Goal: Leave review/rating: Leave review/rating

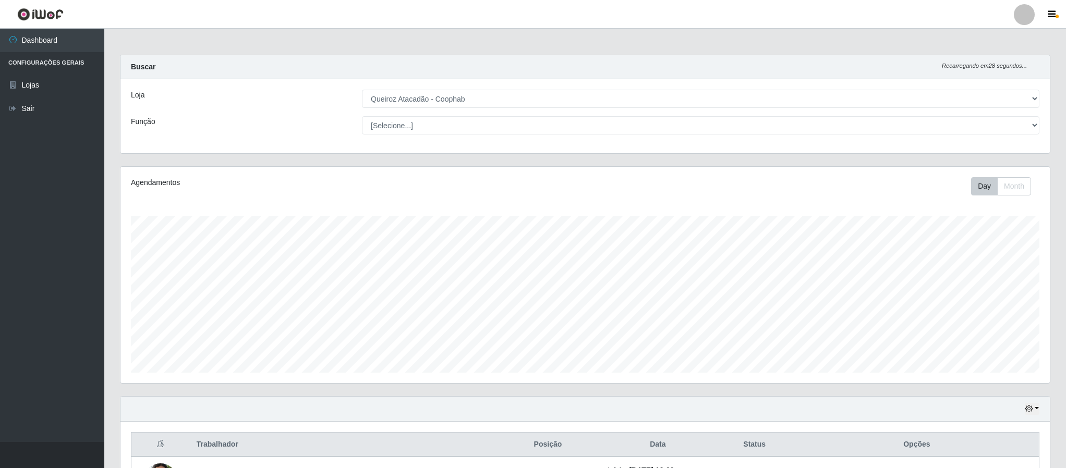
select select "463"
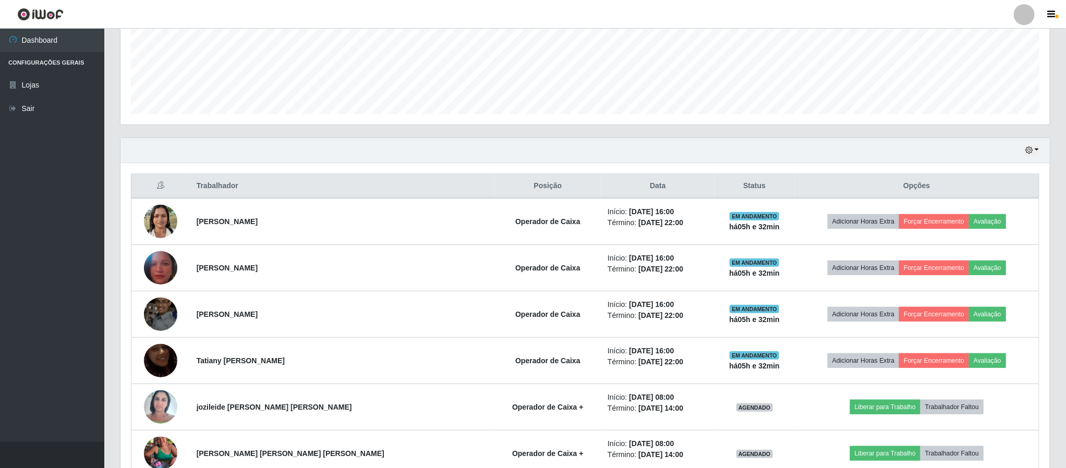
scroll to position [198, 0]
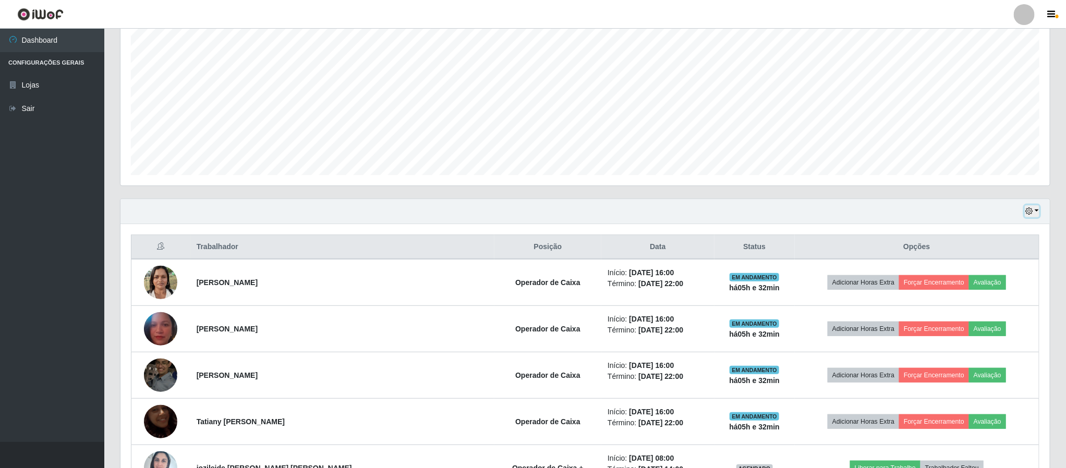
click at [1031, 211] on icon "button" at bounding box center [1028, 211] width 7 height 7
click at [974, 272] on button "3 dias" at bounding box center [997, 274] width 82 height 22
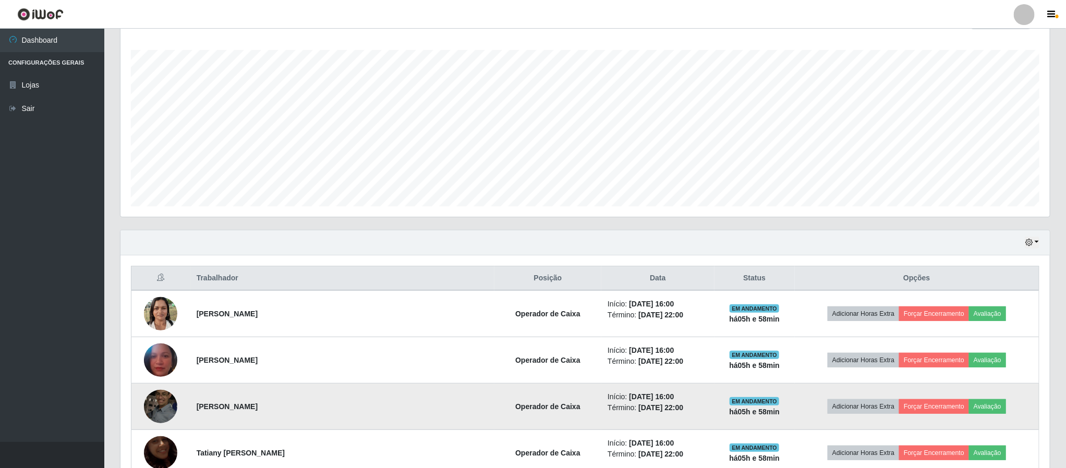
scroll to position [129, 0]
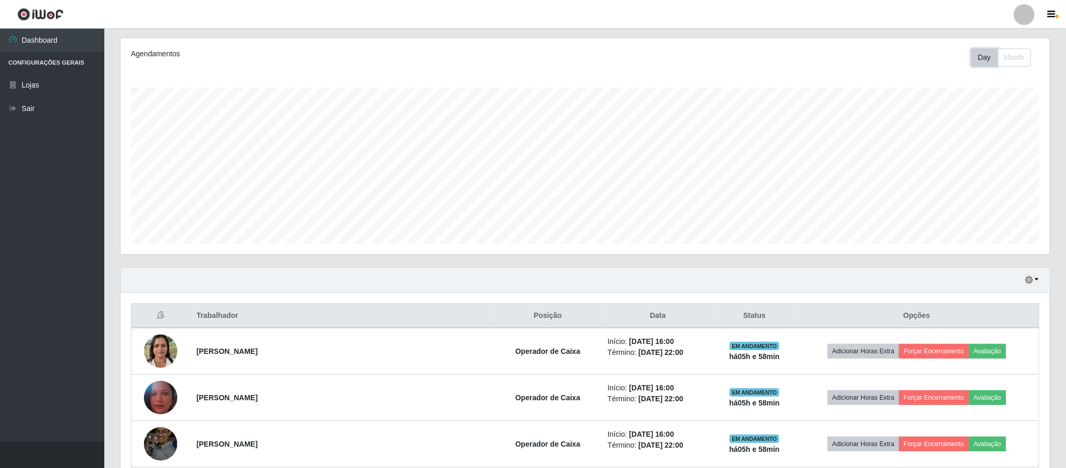
click at [978, 59] on button "Day" at bounding box center [984, 57] width 27 height 18
click at [1013, 55] on button "Month" at bounding box center [1014, 57] width 34 height 18
click at [1028, 280] on icon "button" at bounding box center [1028, 279] width 7 height 7
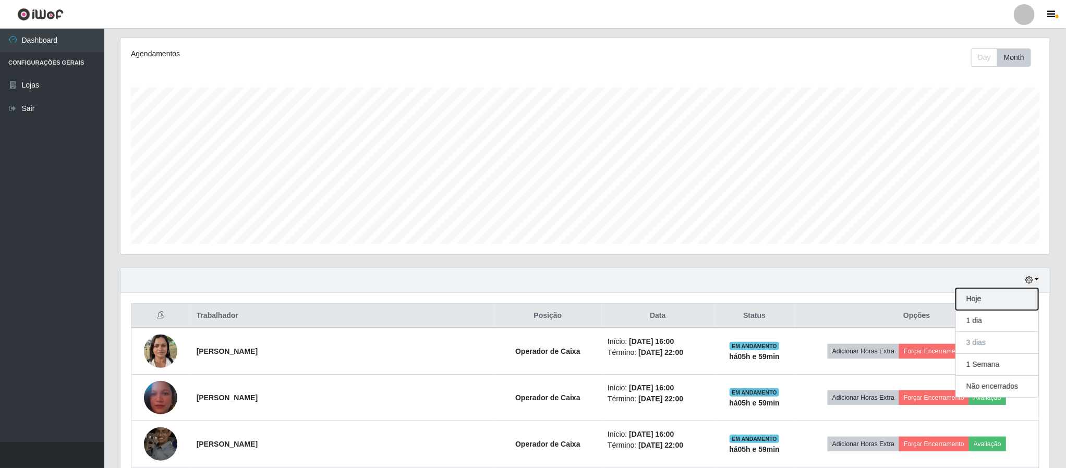
click at [983, 299] on button "Hoje" at bounding box center [997, 299] width 82 height 22
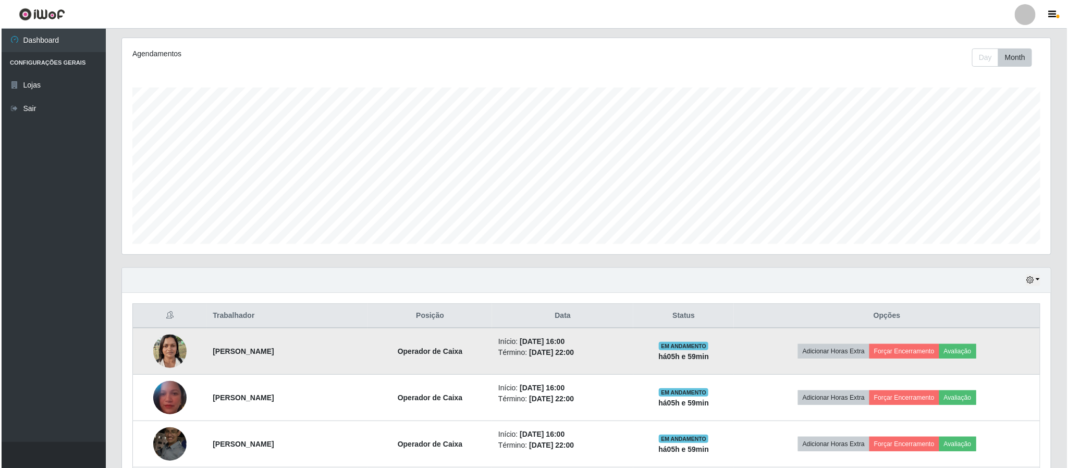
scroll to position [227, 0]
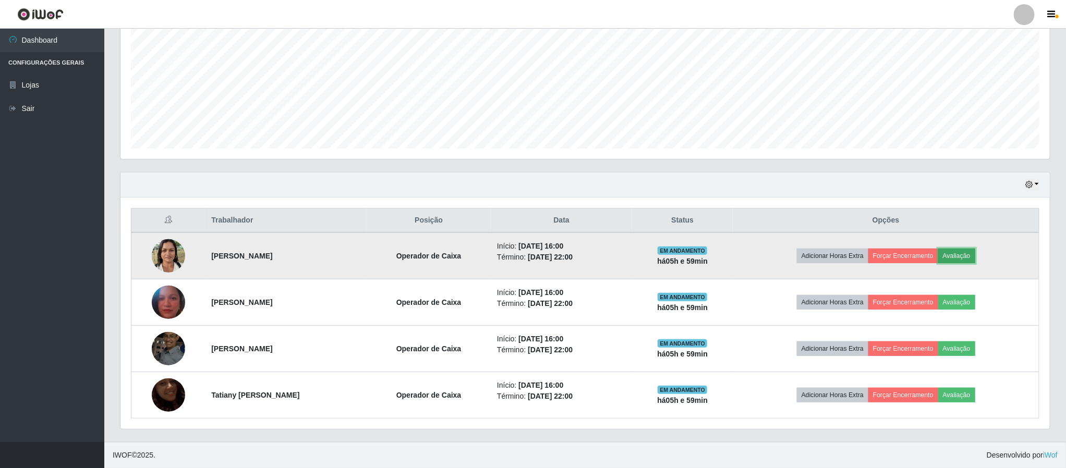
click at [968, 255] on button "Avaliação" at bounding box center [956, 256] width 37 height 15
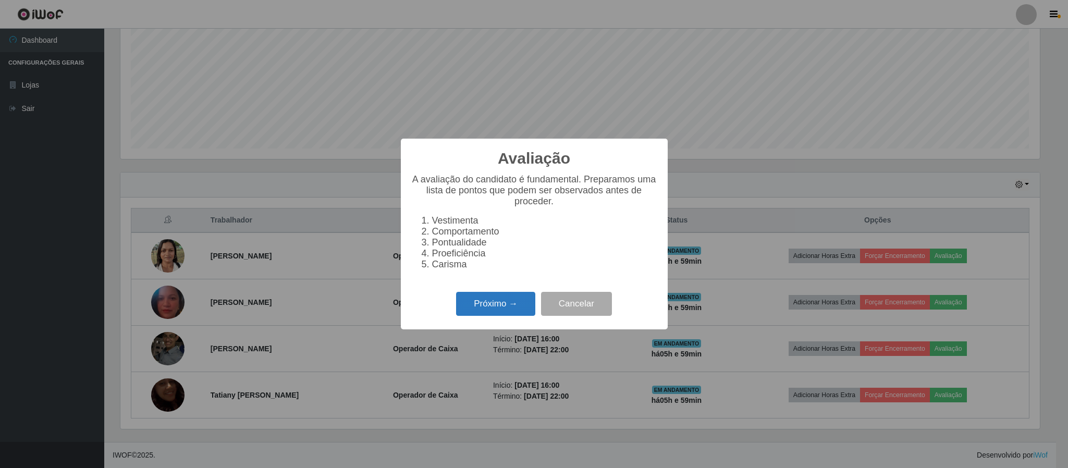
click at [504, 309] on button "Próximo →" at bounding box center [495, 304] width 79 height 25
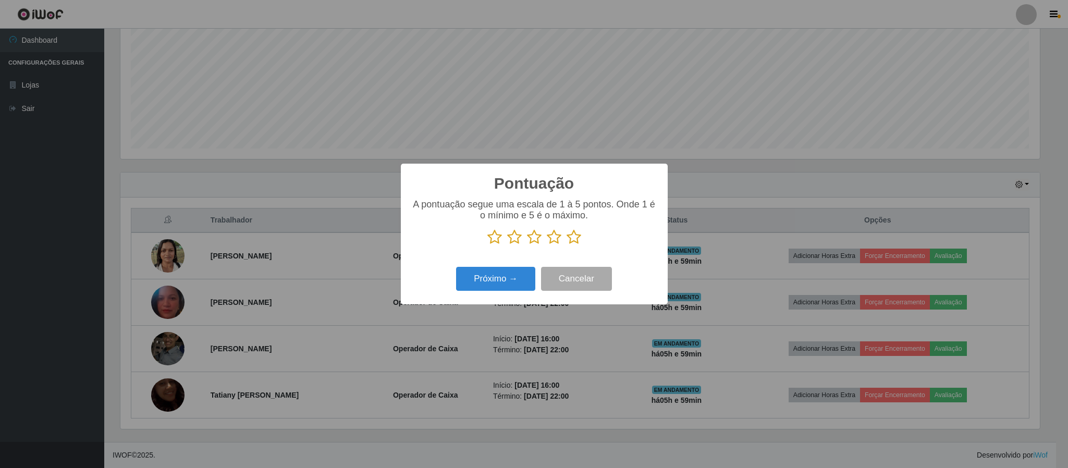
click at [574, 240] on icon at bounding box center [574, 237] width 15 height 16
click at [567, 245] on input "radio" at bounding box center [567, 245] width 0 height 0
click at [493, 287] on button "Próximo →" at bounding box center [495, 279] width 79 height 25
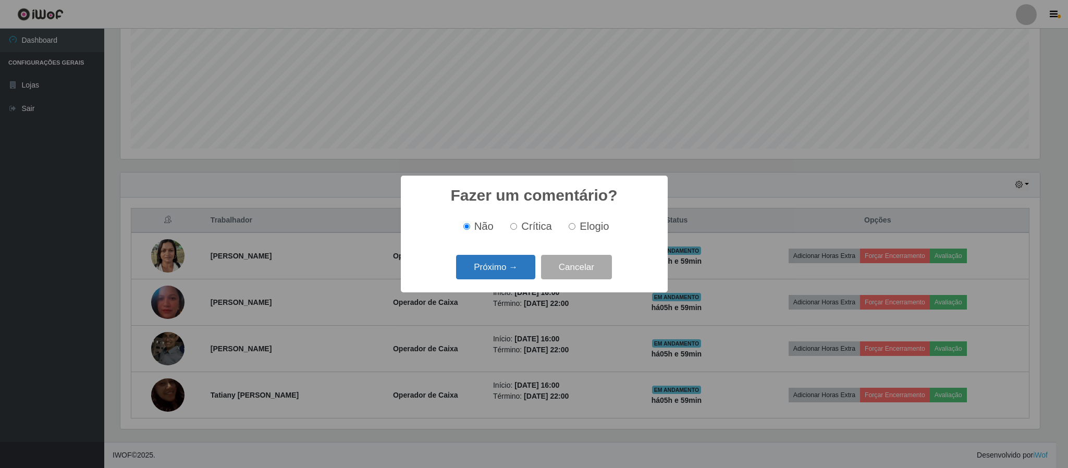
click at [508, 269] on button "Próximo →" at bounding box center [495, 267] width 79 height 25
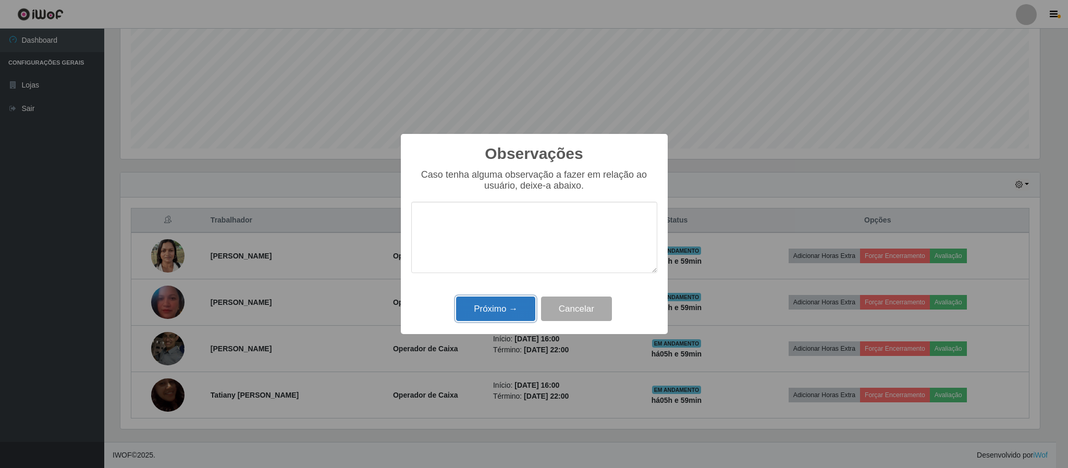
click at [502, 311] on button "Próximo →" at bounding box center [495, 309] width 79 height 25
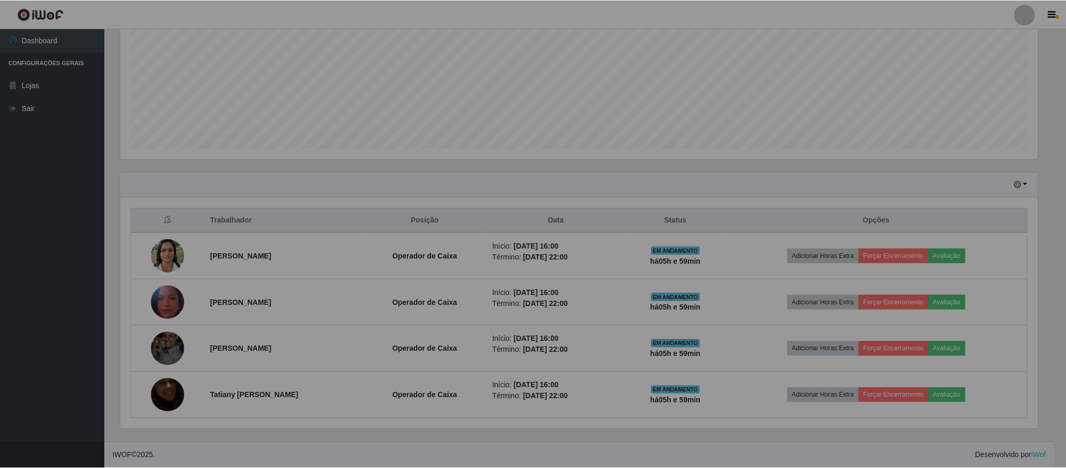
scroll to position [217, 928]
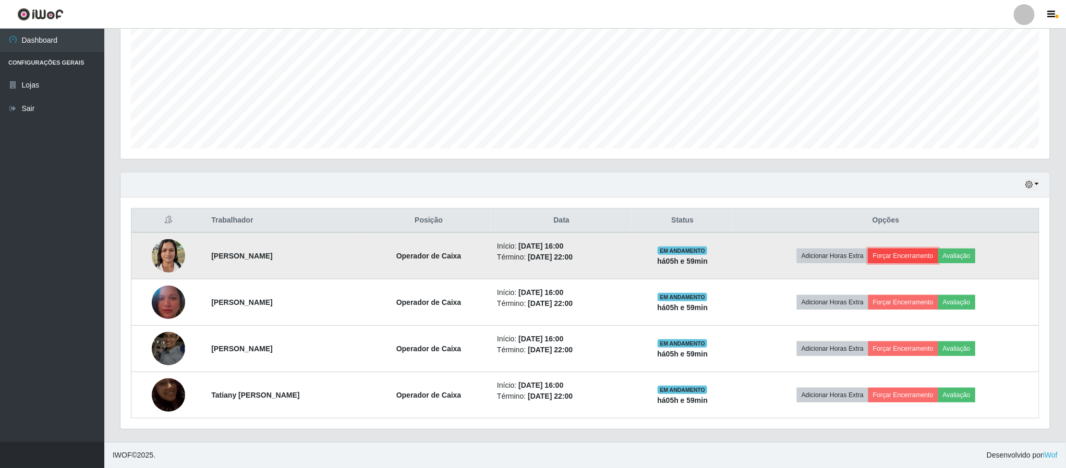
click at [909, 255] on button "Forçar Encerramento" at bounding box center [903, 256] width 70 height 15
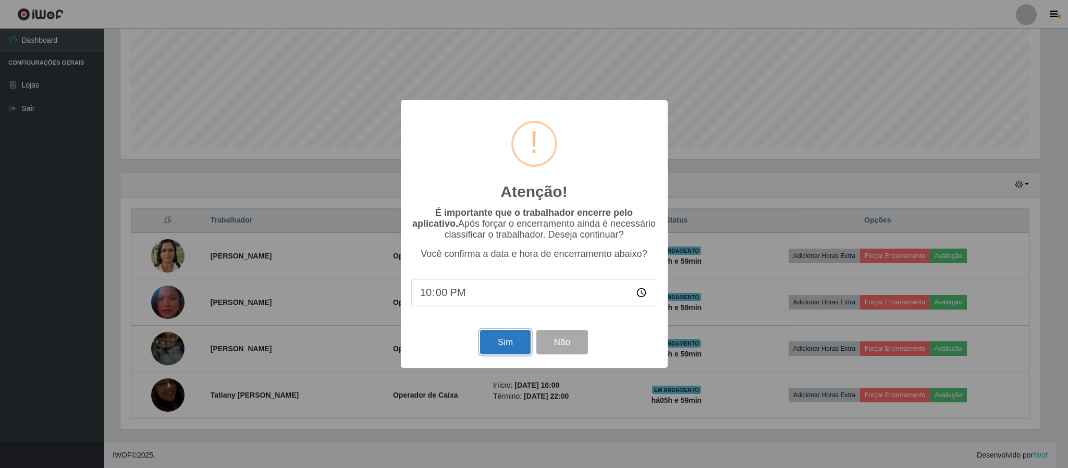
click at [507, 343] on button "Sim" at bounding box center [505, 342] width 51 height 25
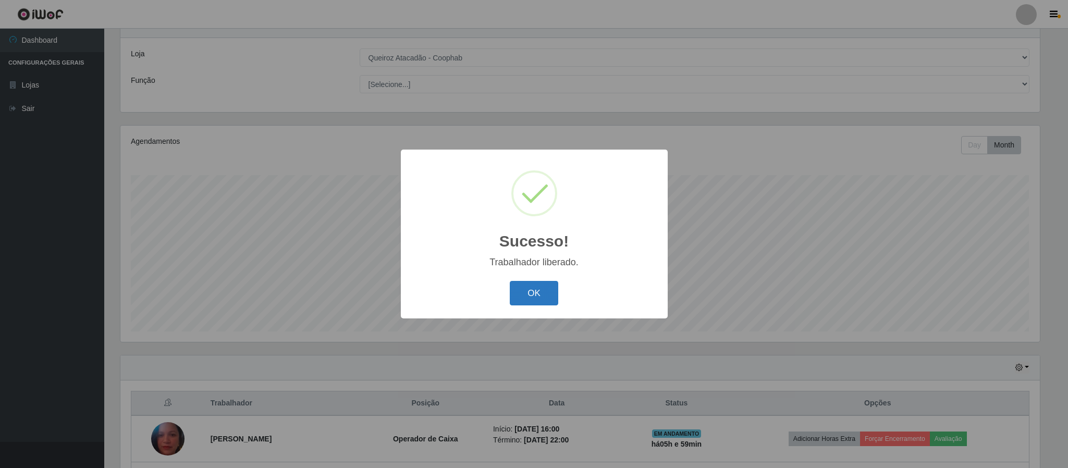
click at [529, 290] on button "OK" at bounding box center [534, 293] width 48 height 25
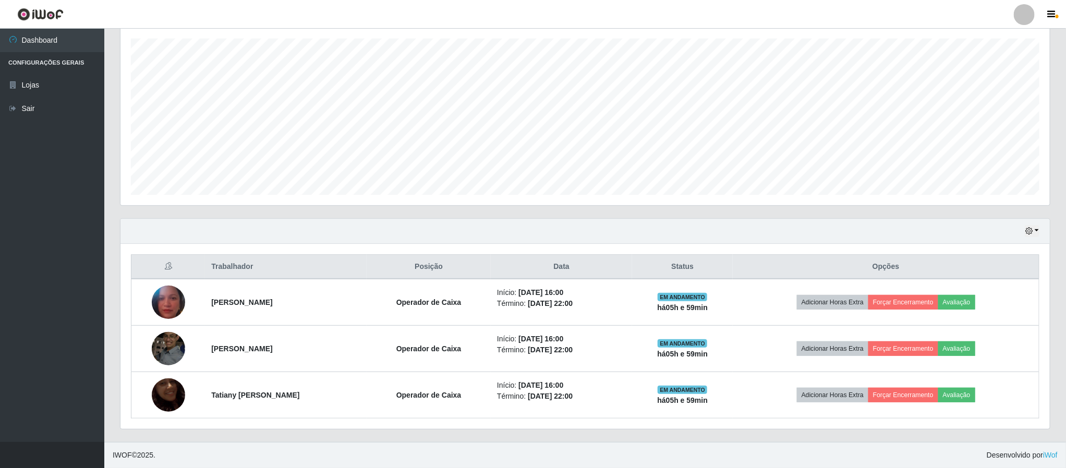
scroll to position [181, 0]
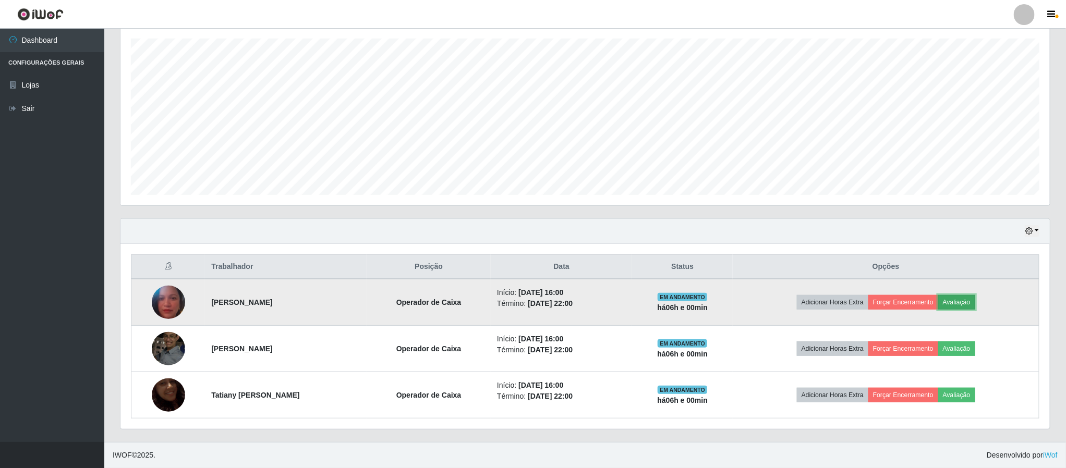
click at [966, 302] on button "Avaliação" at bounding box center [956, 302] width 37 height 15
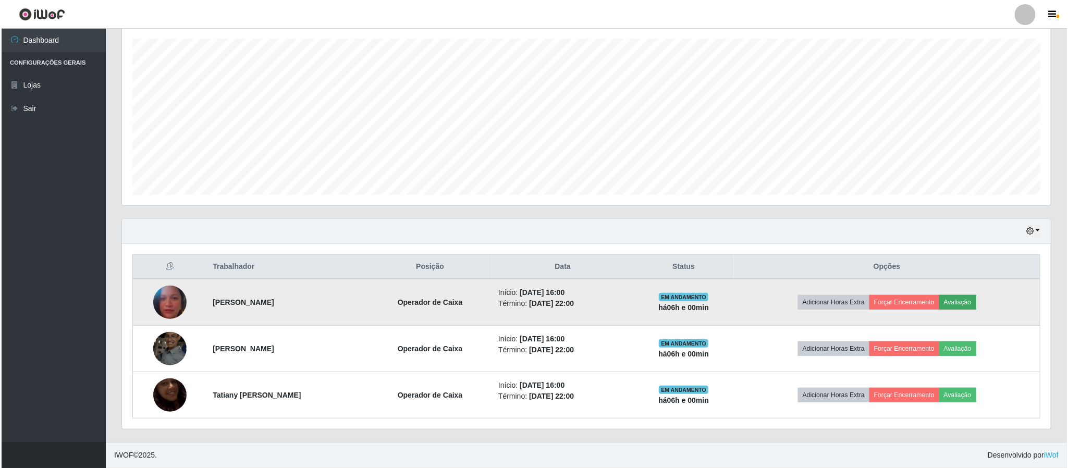
scroll to position [217, 920]
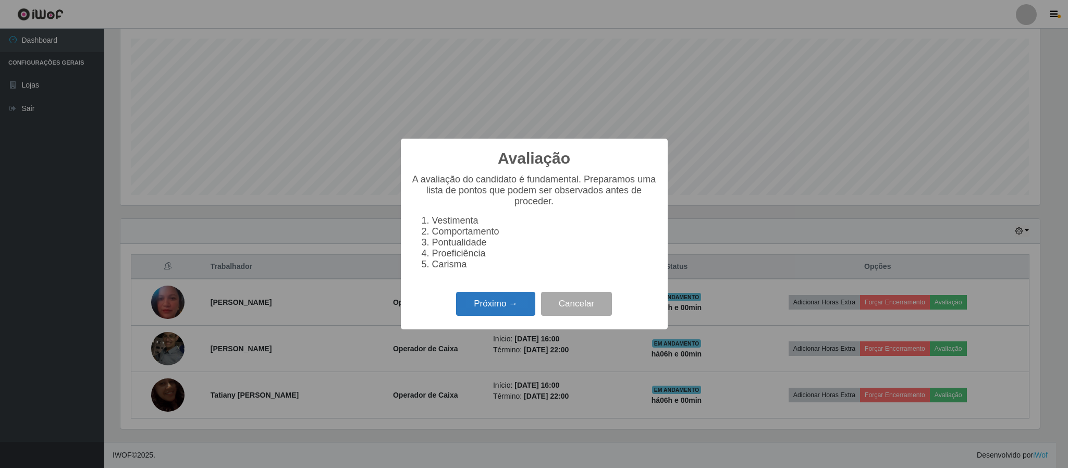
click at [492, 303] on button "Próximo →" at bounding box center [495, 304] width 79 height 25
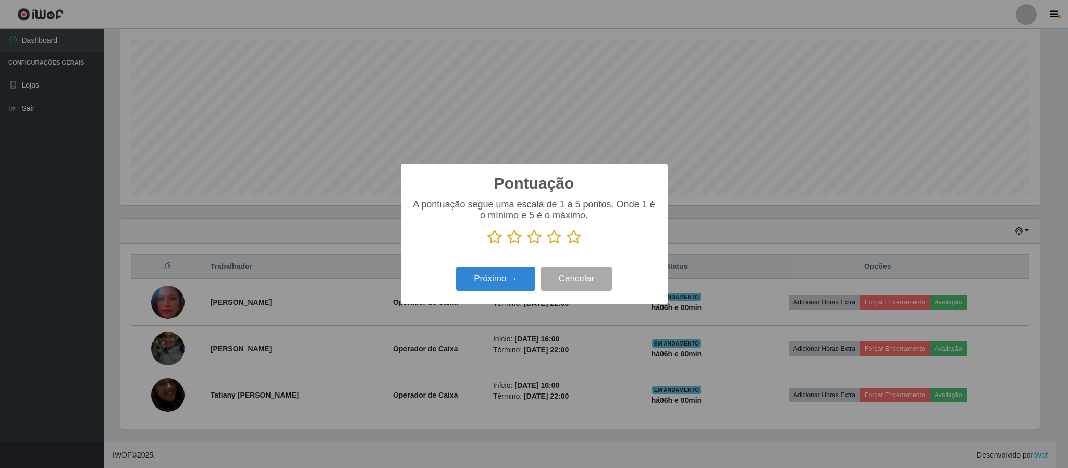
scroll to position [521154, 520452]
click at [573, 238] on icon at bounding box center [574, 237] width 15 height 16
click at [567, 245] on input "radio" at bounding box center [567, 245] width 0 height 0
click at [495, 280] on button "Próximo →" at bounding box center [495, 279] width 79 height 25
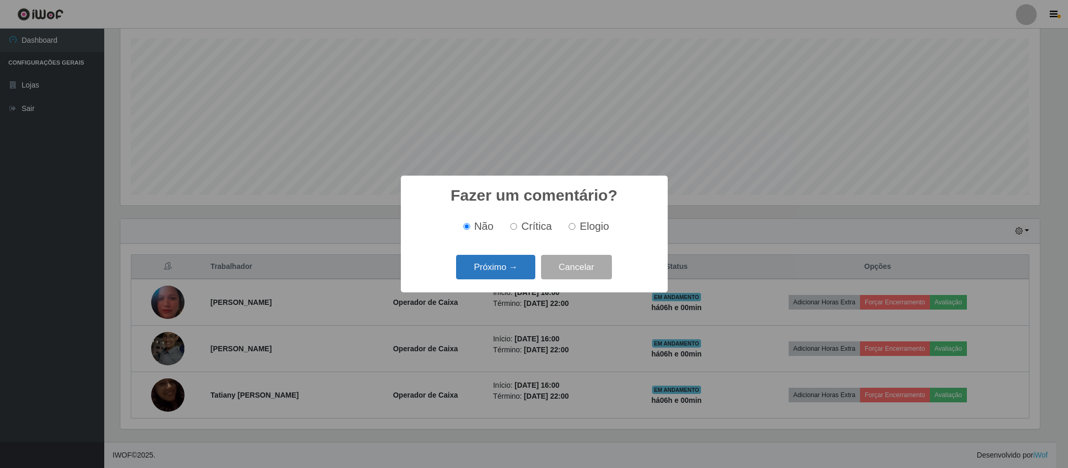
click at [504, 271] on button "Próximo →" at bounding box center [495, 267] width 79 height 25
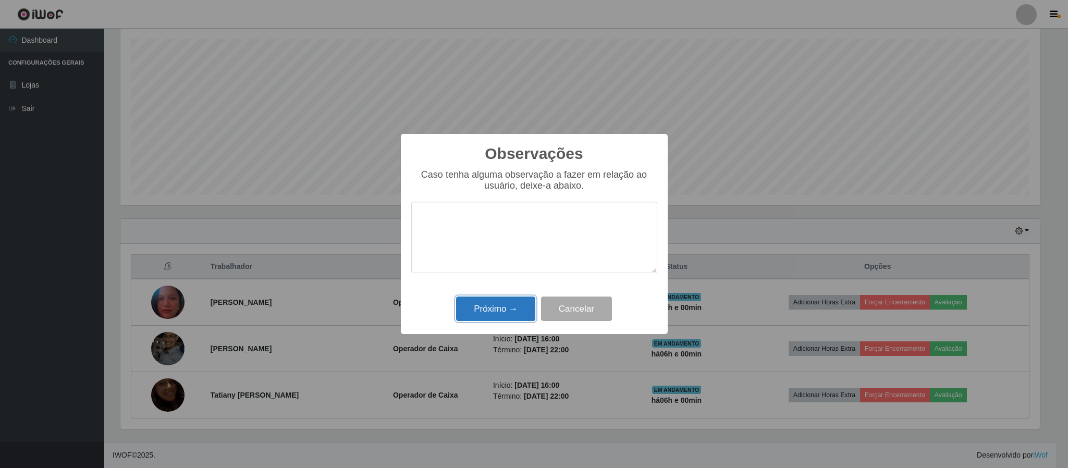
click at [504, 309] on button "Próximo →" at bounding box center [495, 309] width 79 height 25
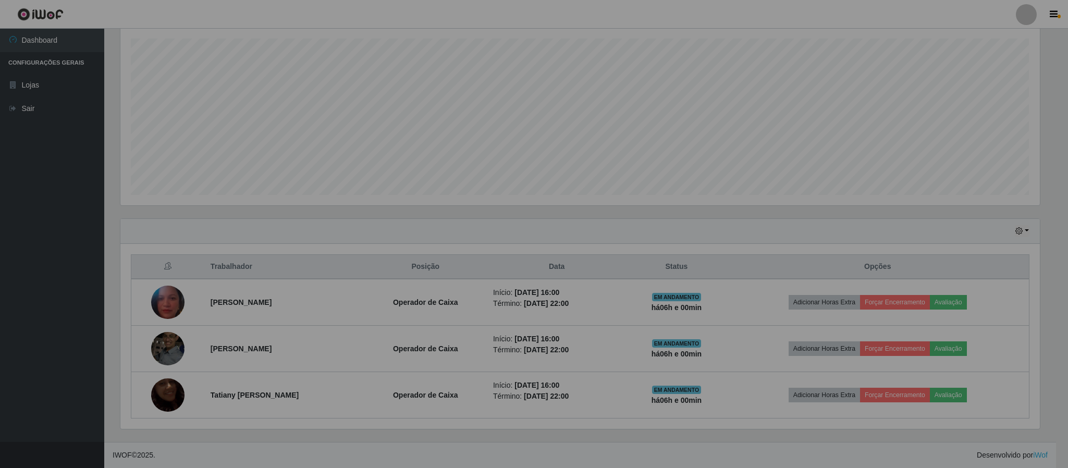
scroll to position [217, 928]
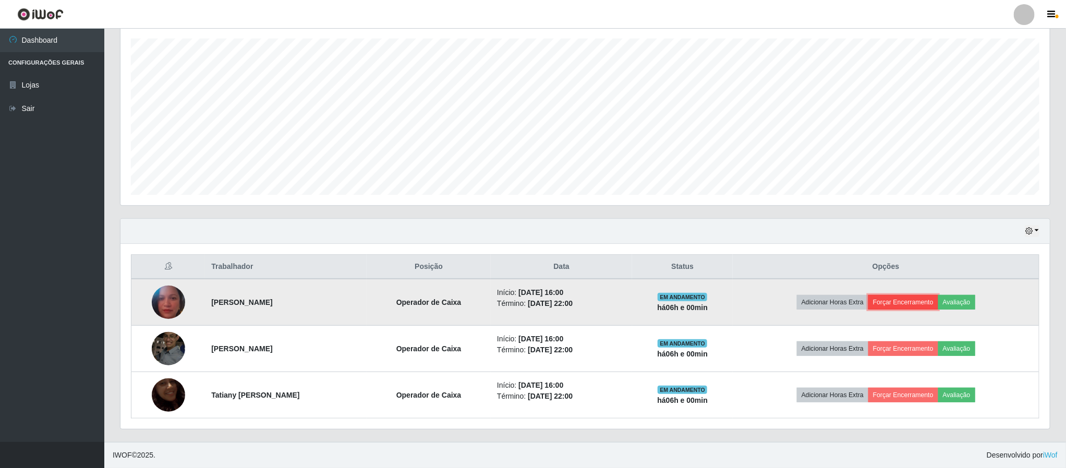
click at [906, 302] on button "Forçar Encerramento" at bounding box center [903, 302] width 70 height 15
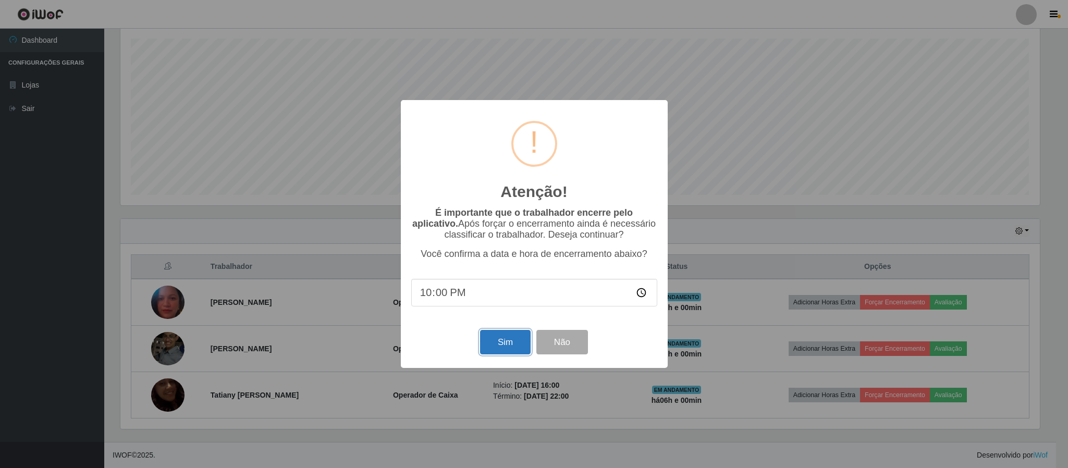
click at [506, 343] on button "Sim" at bounding box center [505, 342] width 51 height 25
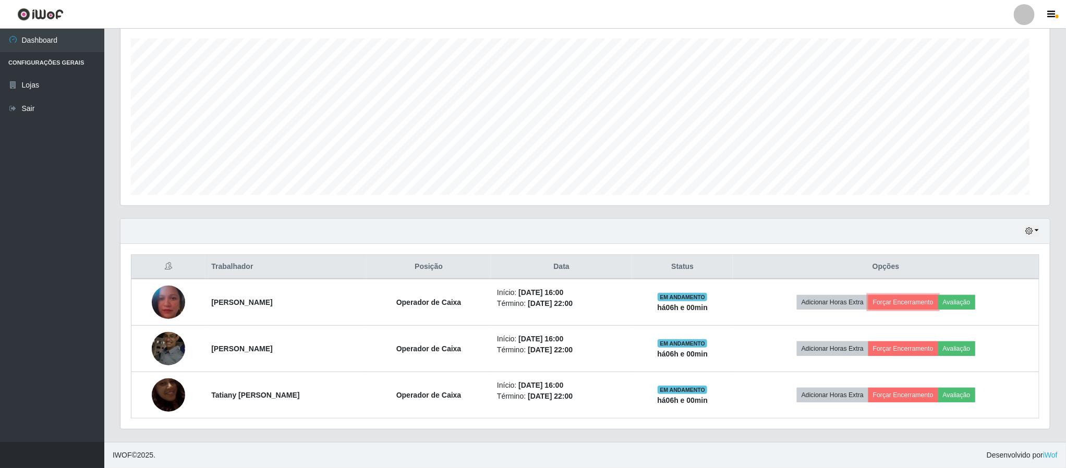
scroll to position [0, 0]
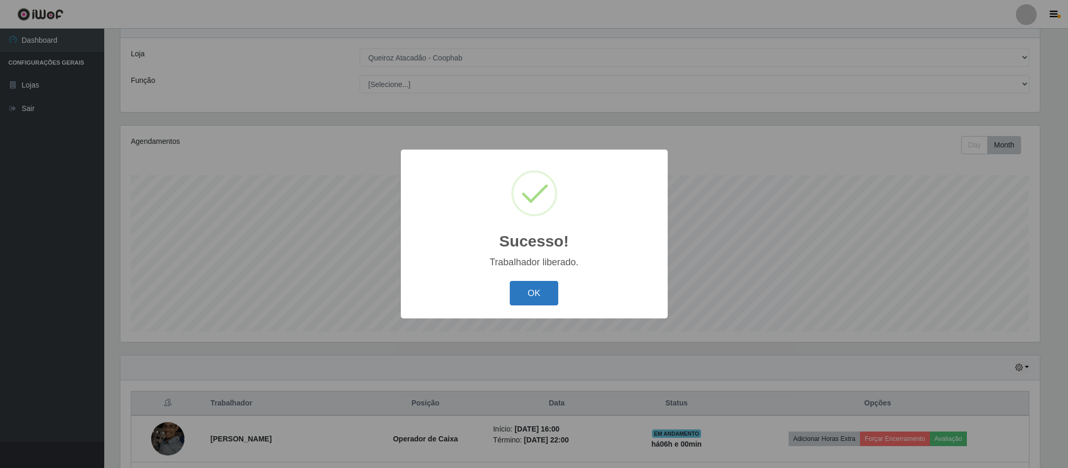
click at [537, 294] on button "OK" at bounding box center [534, 293] width 48 height 25
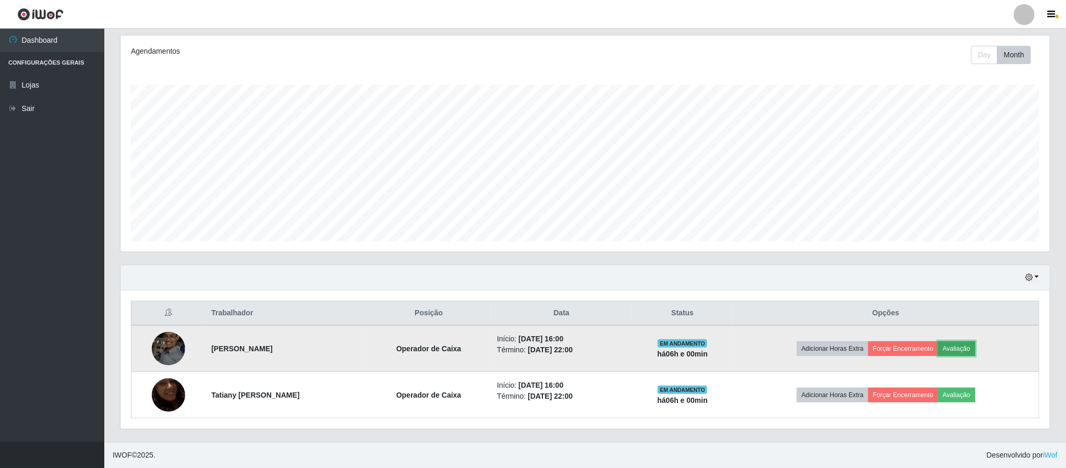
click at [958, 349] on button "Avaliação" at bounding box center [956, 348] width 37 height 15
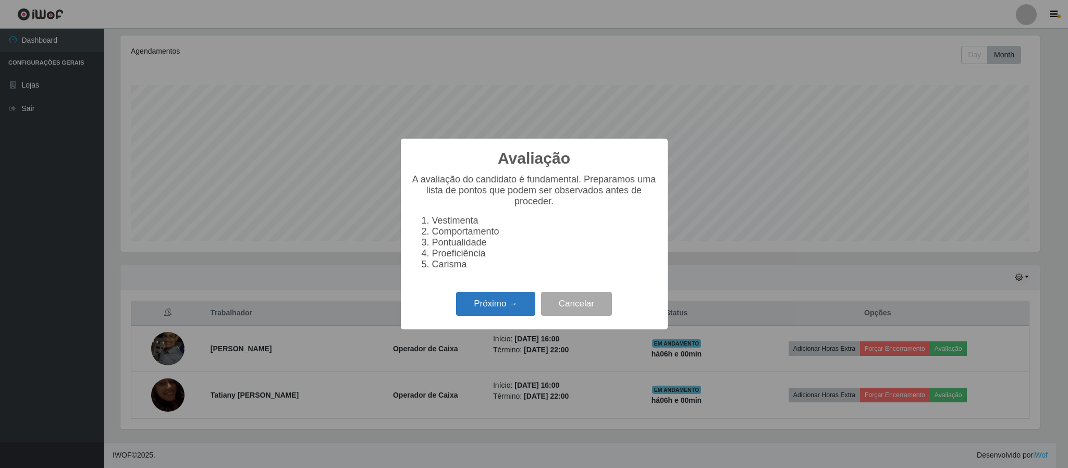
click at [504, 311] on button "Próximo →" at bounding box center [495, 304] width 79 height 25
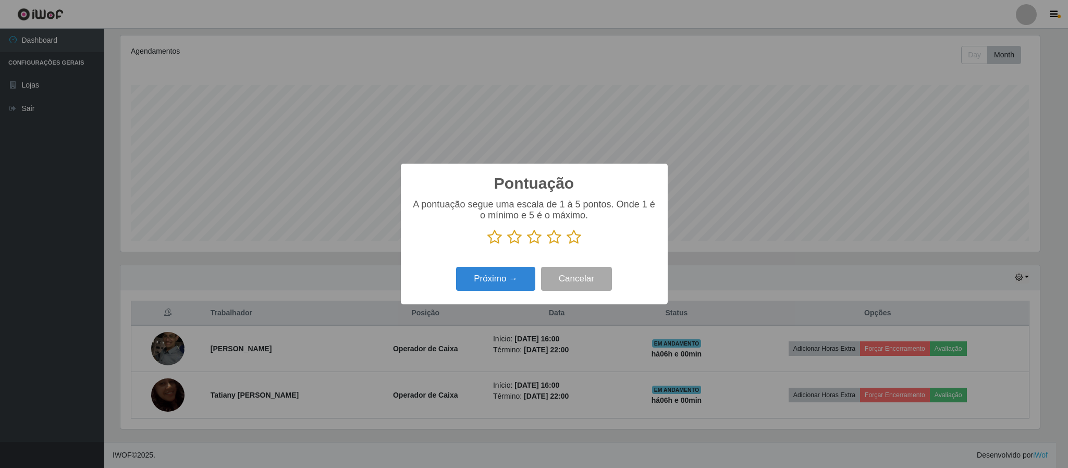
click at [577, 239] on icon at bounding box center [574, 237] width 15 height 16
click at [567, 245] on input "radio" at bounding box center [567, 245] width 0 height 0
click at [490, 278] on button "Próximo →" at bounding box center [495, 279] width 79 height 25
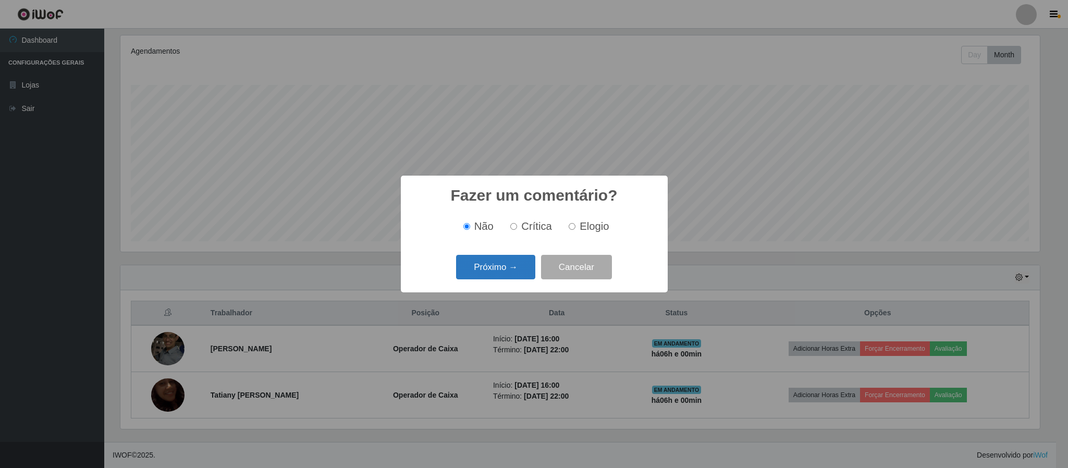
click at [499, 267] on button "Próximo →" at bounding box center [495, 267] width 79 height 25
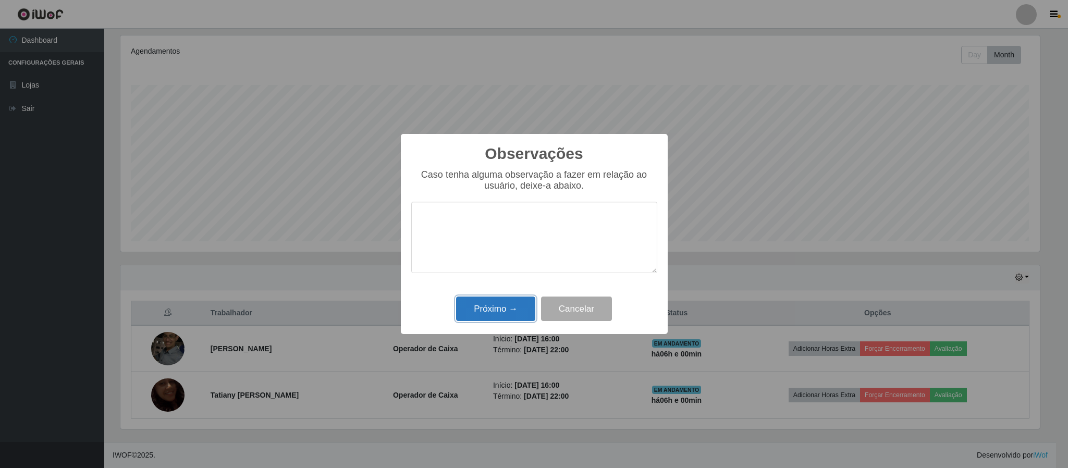
click at [509, 307] on button "Próximo →" at bounding box center [495, 309] width 79 height 25
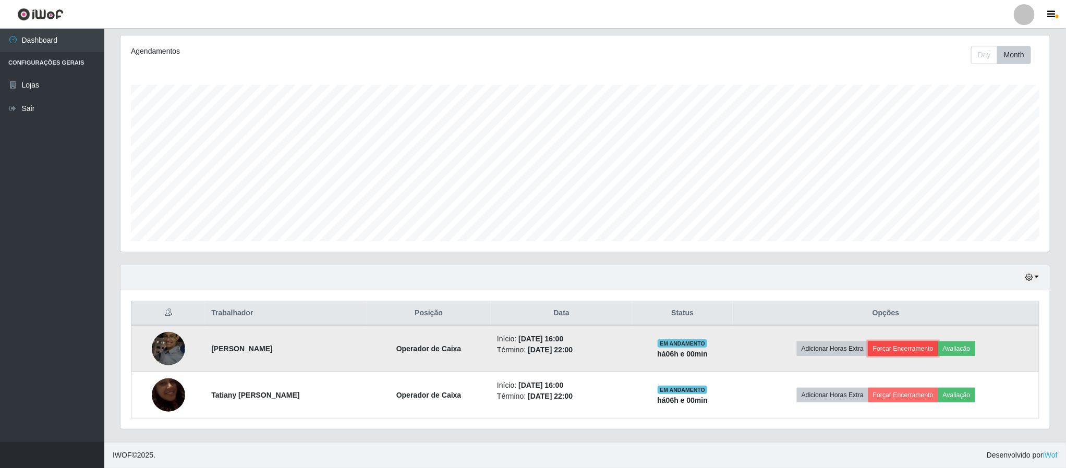
click at [901, 347] on button "Forçar Encerramento" at bounding box center [903, 348] width 70 height 15
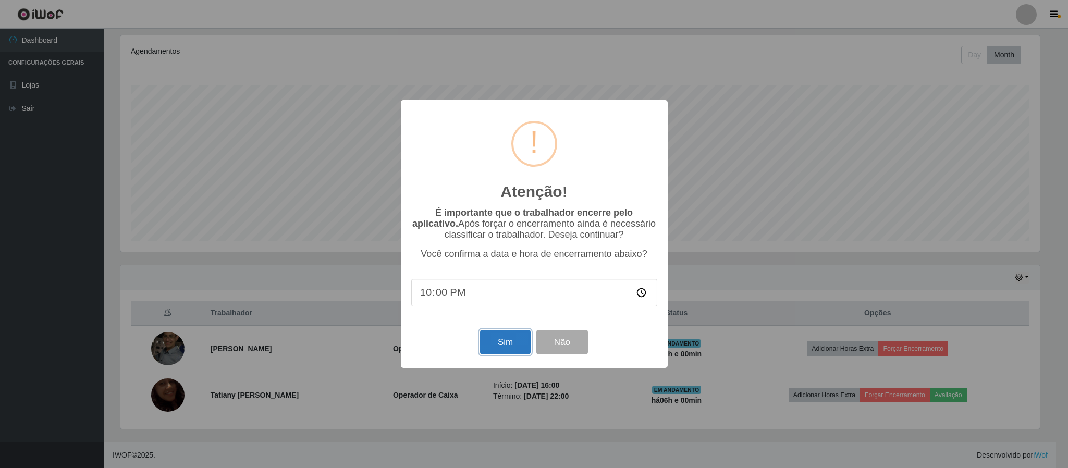
click at [497, 343] on button "Sim" at bounding box center [505, 342] width 51 height 25
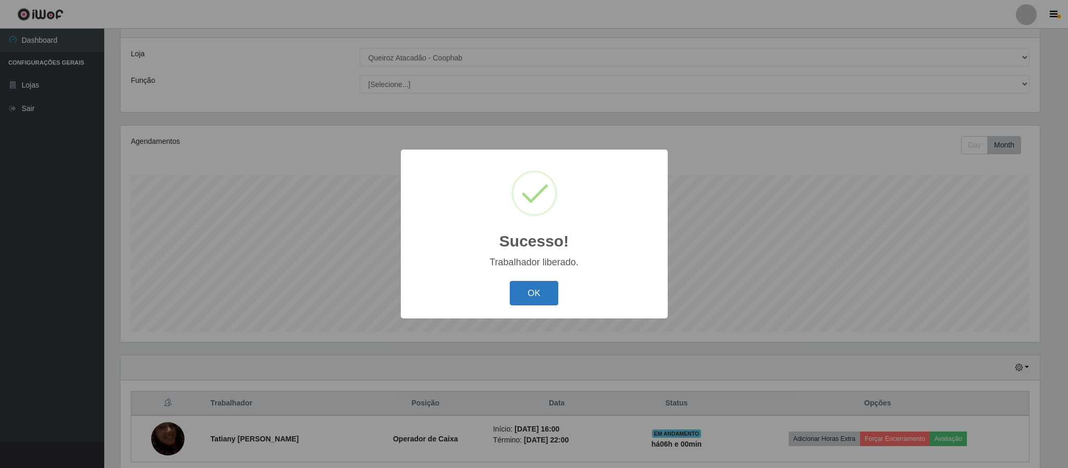
click at [529, 291] on button "OK" at bounding box center [534, 293] width 48 height 25
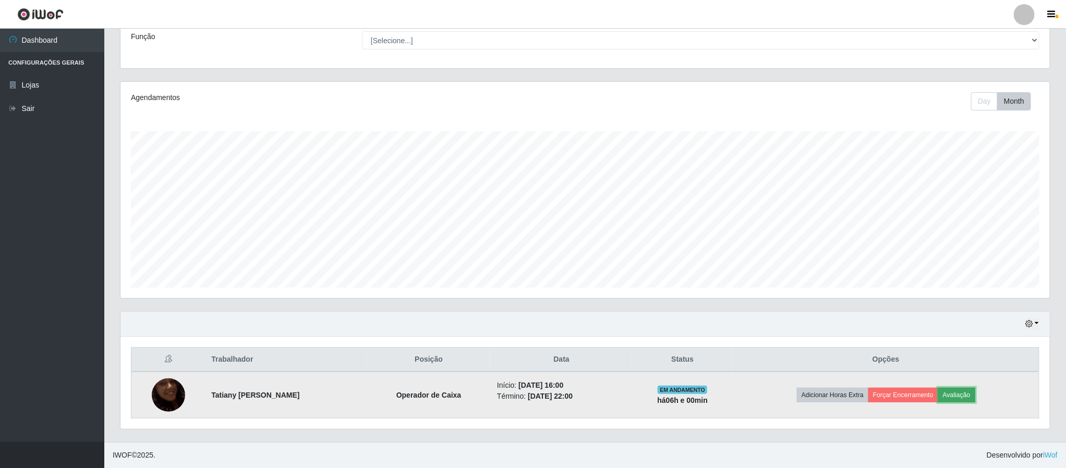
click at [959, 393] on button "Avaliação" at bounding box center [956, 395] width 37 height 15
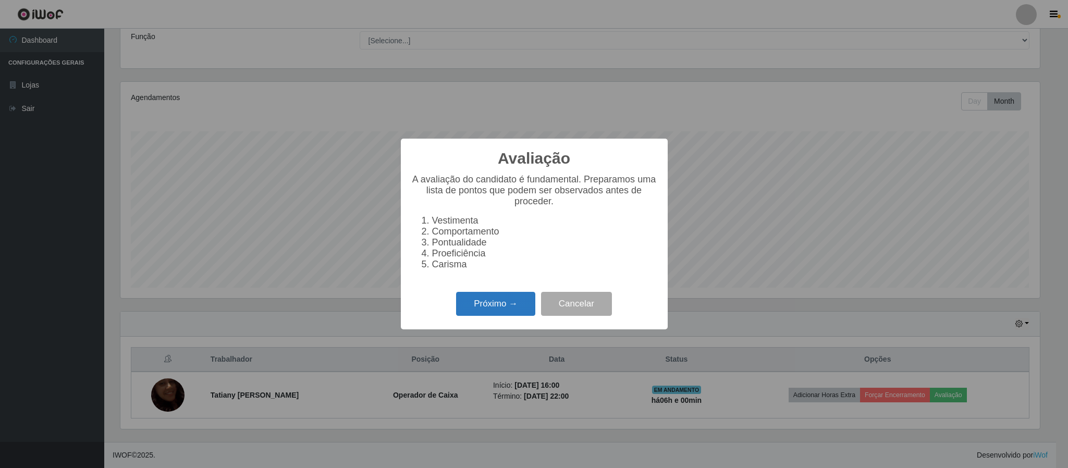
click at [499, 310] on button "Próximo →" at bounding box center [495, 304] width 79 height 25
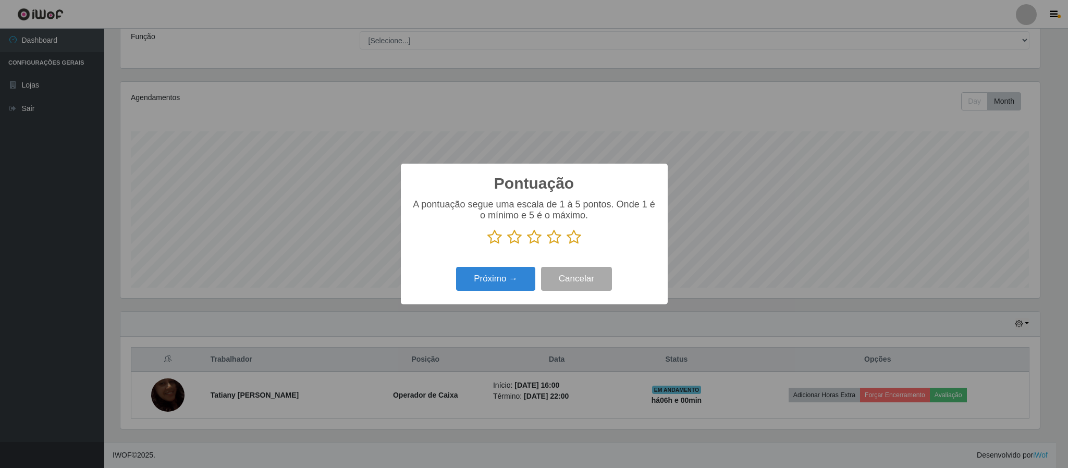
click at [568, 239] on icon at bounding box center [574, 237] width 15 height 16
click at [567, 245] on input "radio" at bounding box center [567, 245] width 0 height 0
click at [511, 277] on button "Próximo →" at bounding box center [495, 279] width 79 height 25
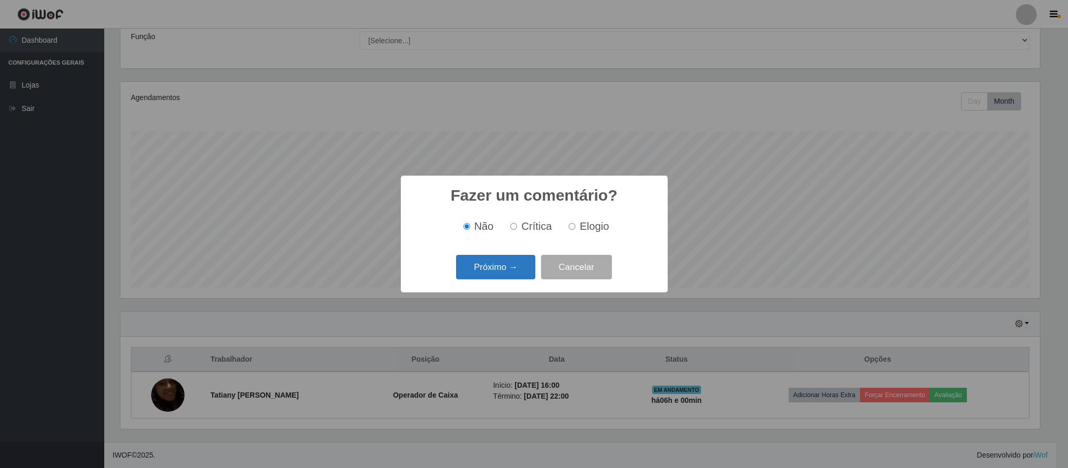
click at [511, 274] on button "Próximo →" at bounding box center [495, 267] width 79 height 25
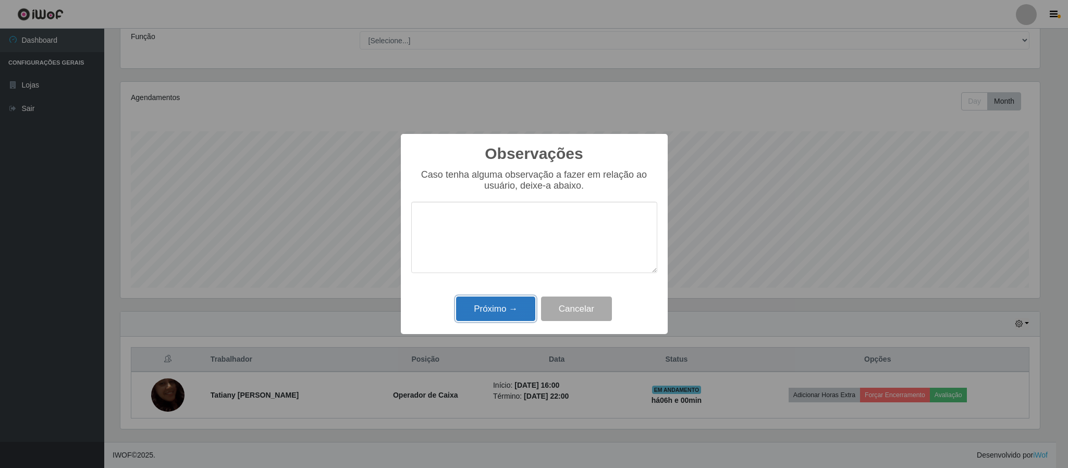
click at [507, 310] on button "Próximo →" at bounding box center [495, 309] width 79 height 25
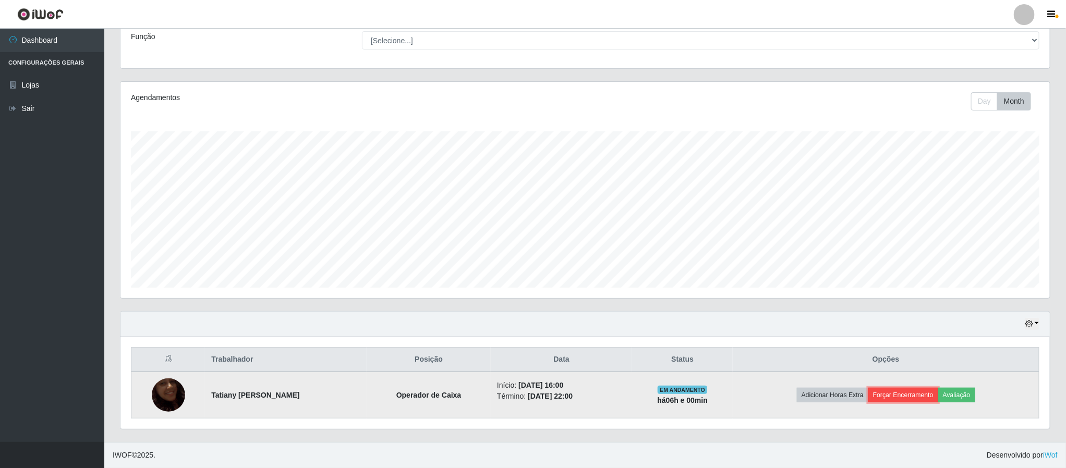
click at [900, 394] on button "Forçar Encerramento" at bounding box center [903, 395] width 70 height 15
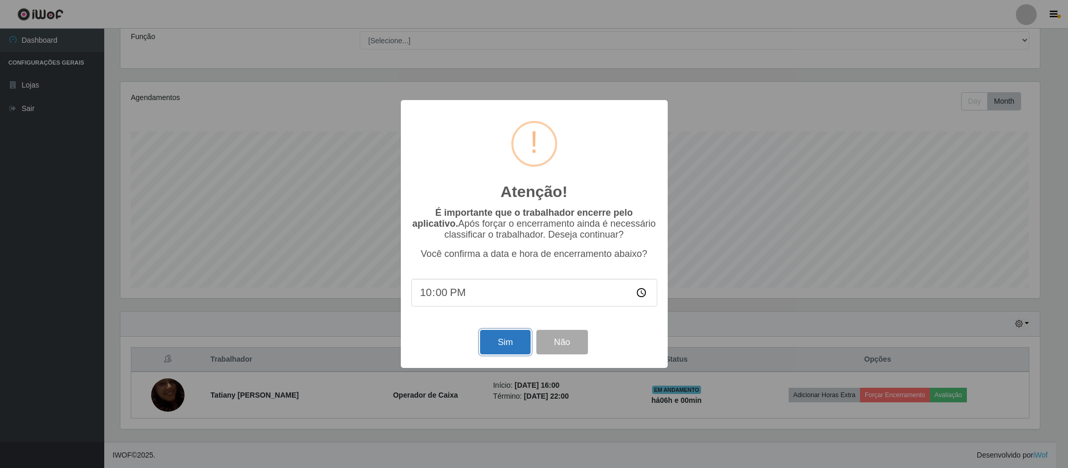
click at [507, 341] on button "Sim" at bounding box center [505, 342] width 51 height 25
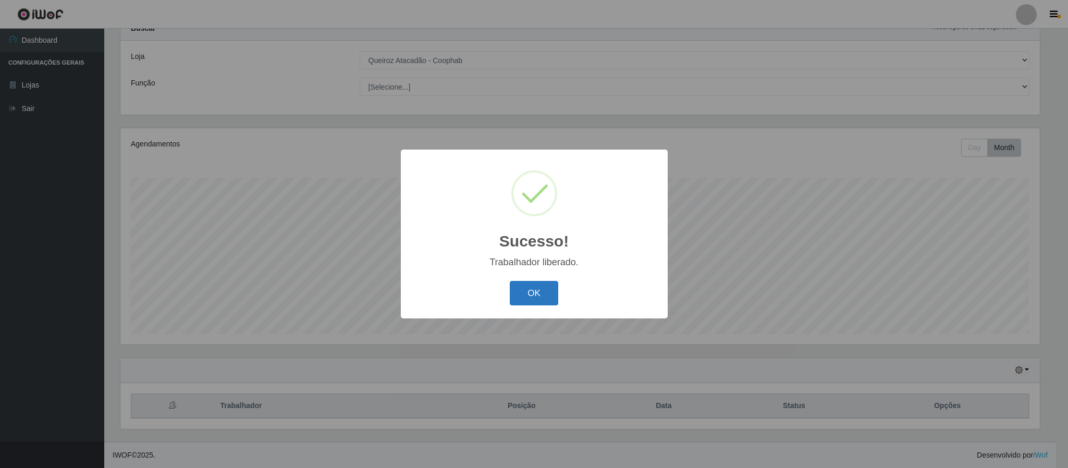
click at [532, 291] on button "OK" at bounding box center [534, 293] width 48 height 25
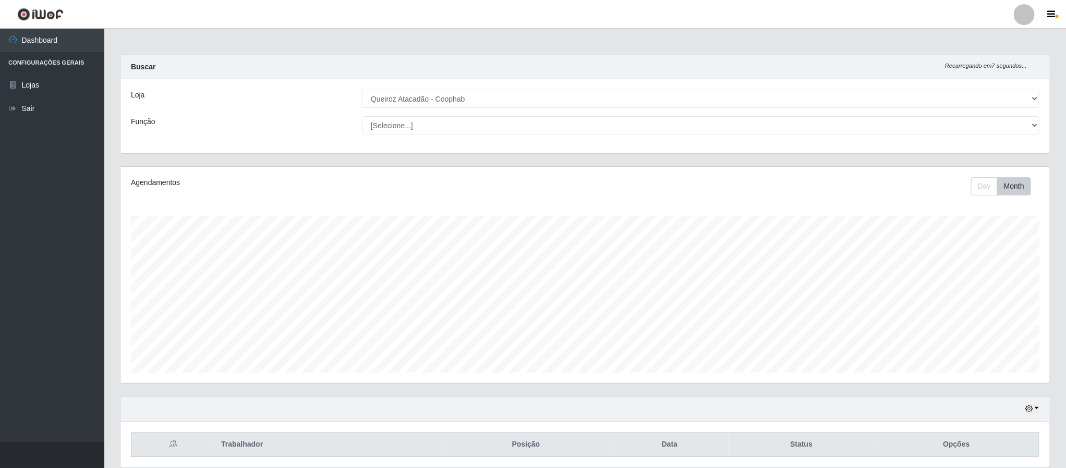
click at [1022, 20] on div at bounding box center [1024, 14] width 21 height 21
click at [991, 82] on button "Sair" at bounding box center [1004, 80] width 94 height 21
